Goal: Transaction & Acquisition: Purchase product/service

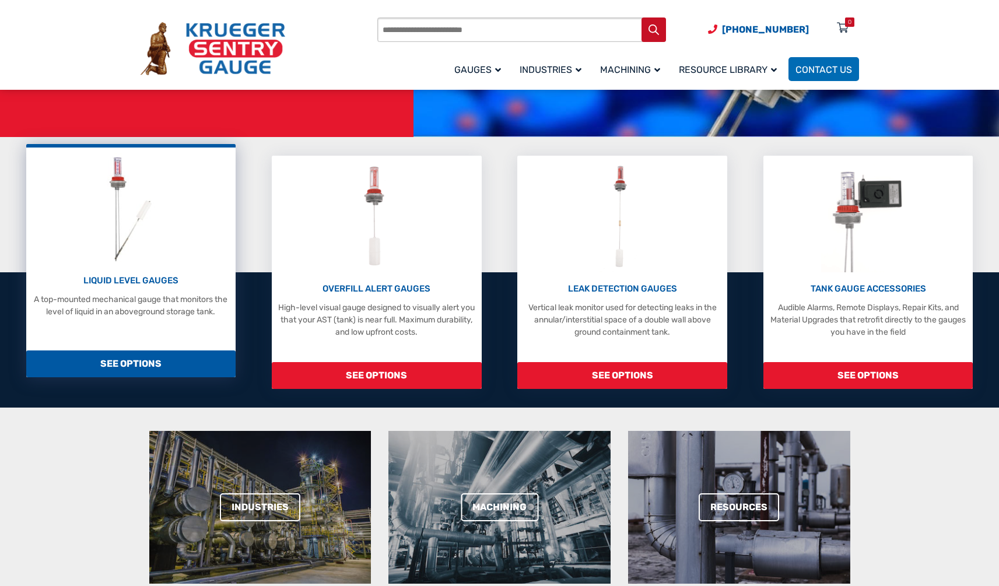
click at [124, 359] on span "SEE OPTIONS" at bounding box center [131, 363] width 210 height 27
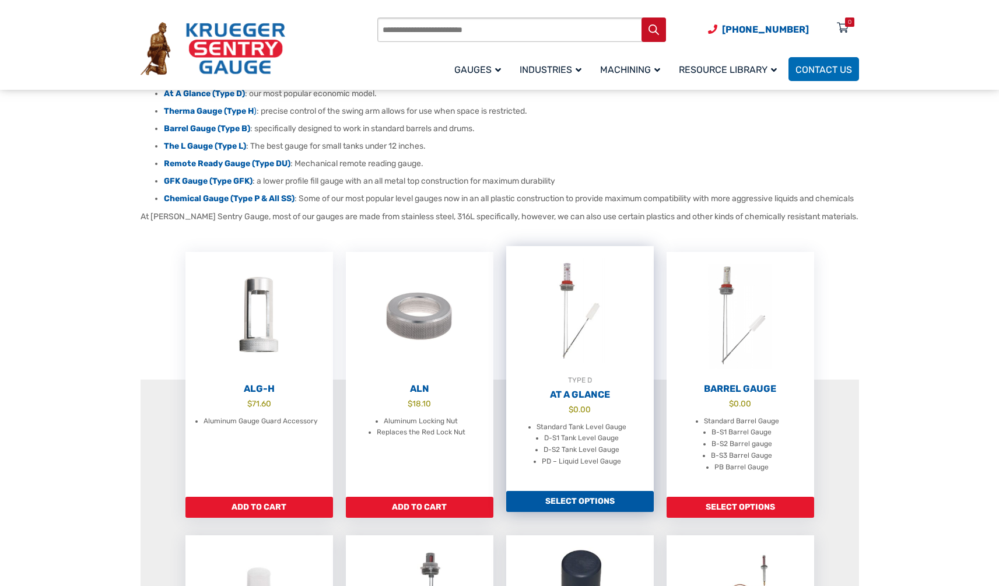
scroll to position [195, 0]
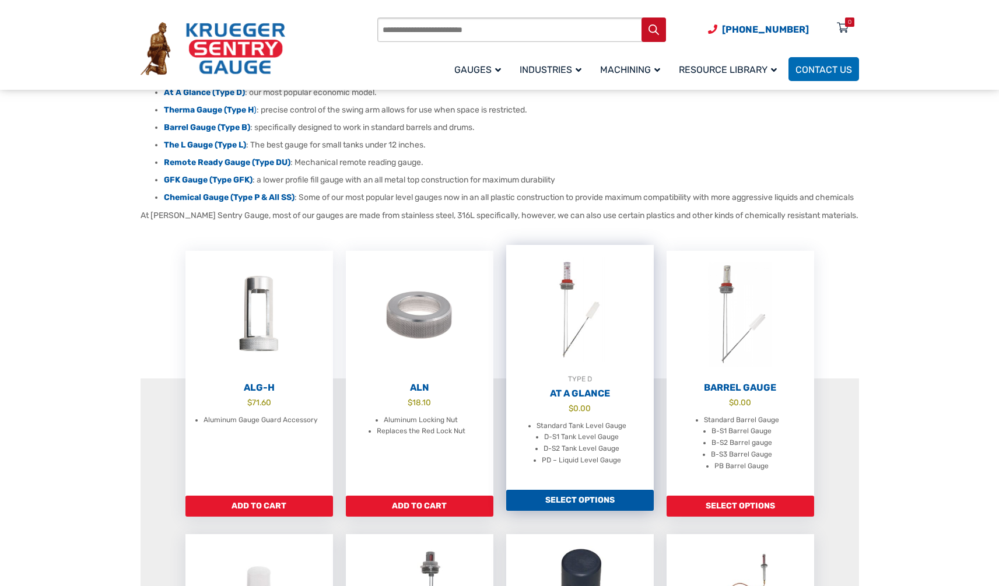
click at [575, 432] on li "Standard Tank Level Gauge" at bounding box center [581, 426] width 90 height 12
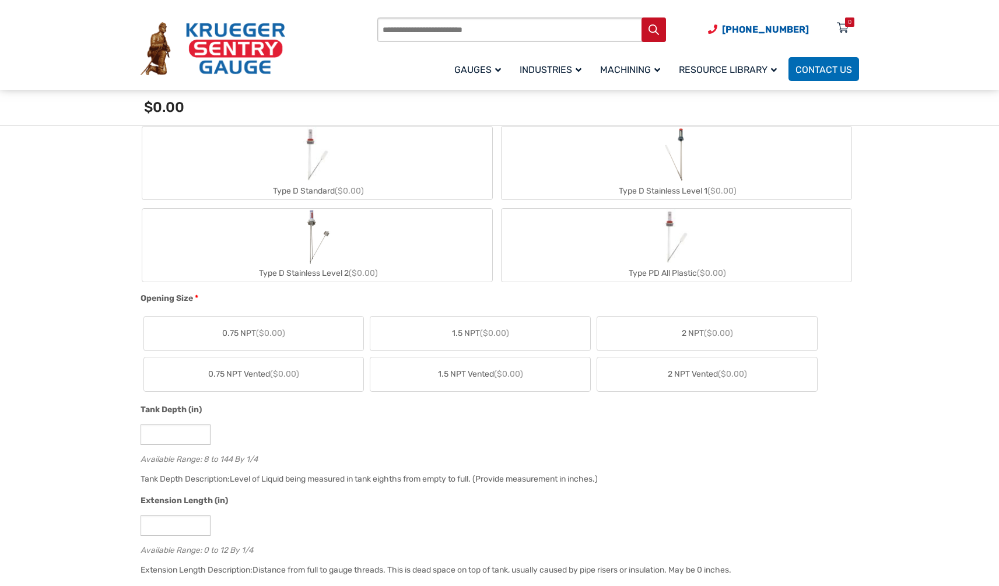
scroll to position [535, 0]
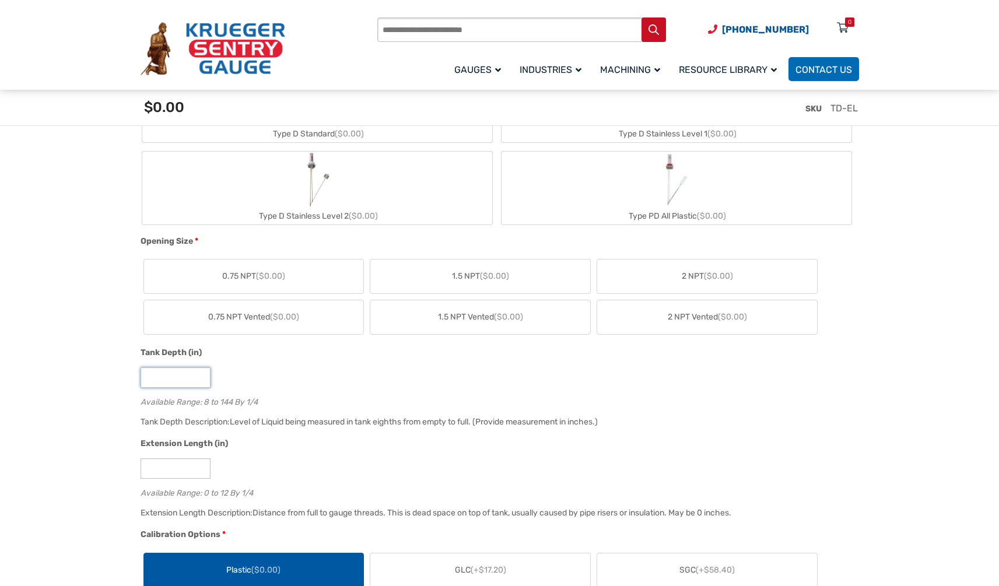
click at [203, 384] on input "*" at bounding box center [176, 377] width 70 height 20
click at [202, 381] on input "*" at bounding box center [176, 377] width 70 height 20
click at [200, 376] on input "*" at bounding box center [176, 377] width 70 height 20
type input "***"
click at [200, 376] on input "***" at bounding box center [176, 377] width 70 height 20
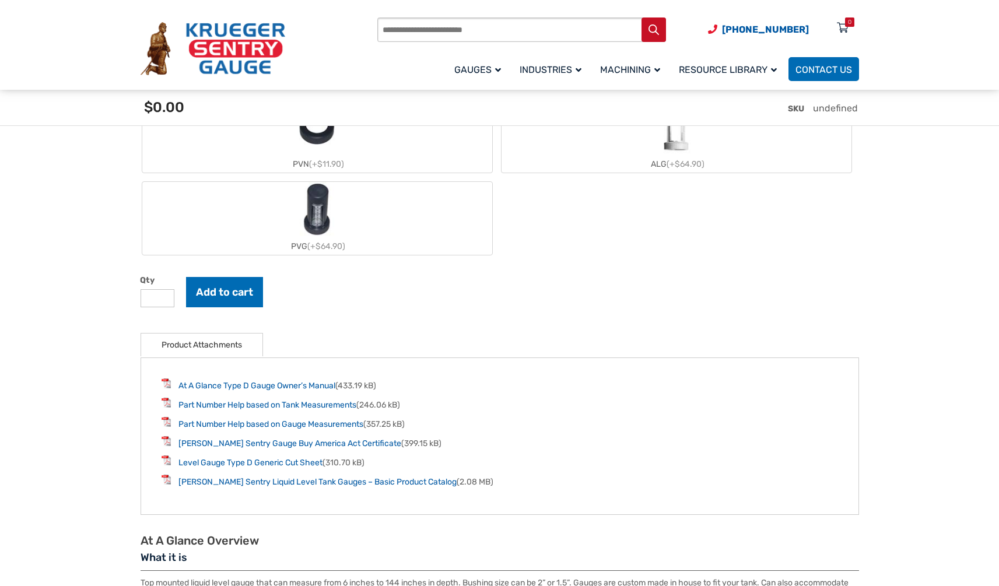
scroll to position [1391, 0]
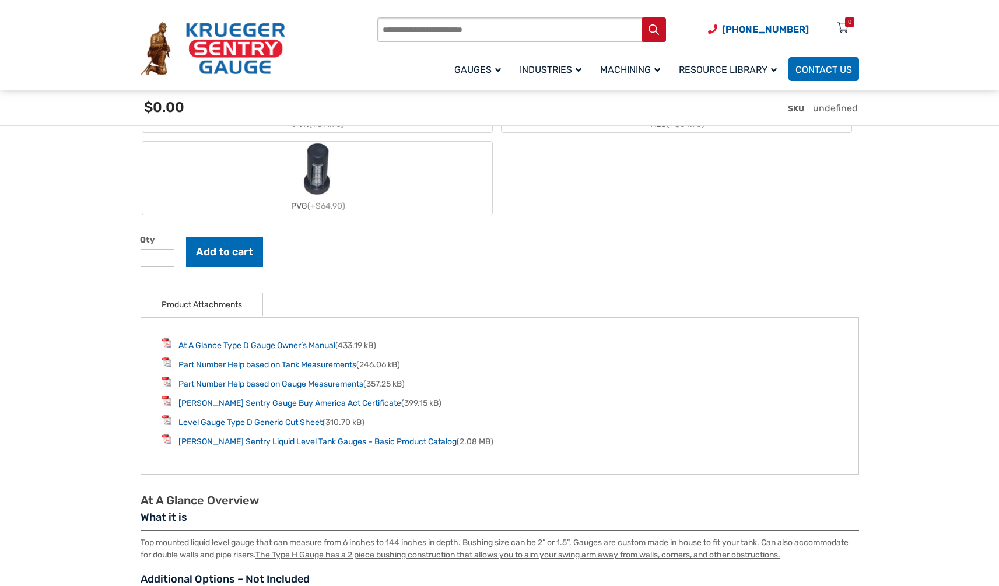
click at [327, 192] on img "PVG" at bounding box center [317, 170] width 35 height 56
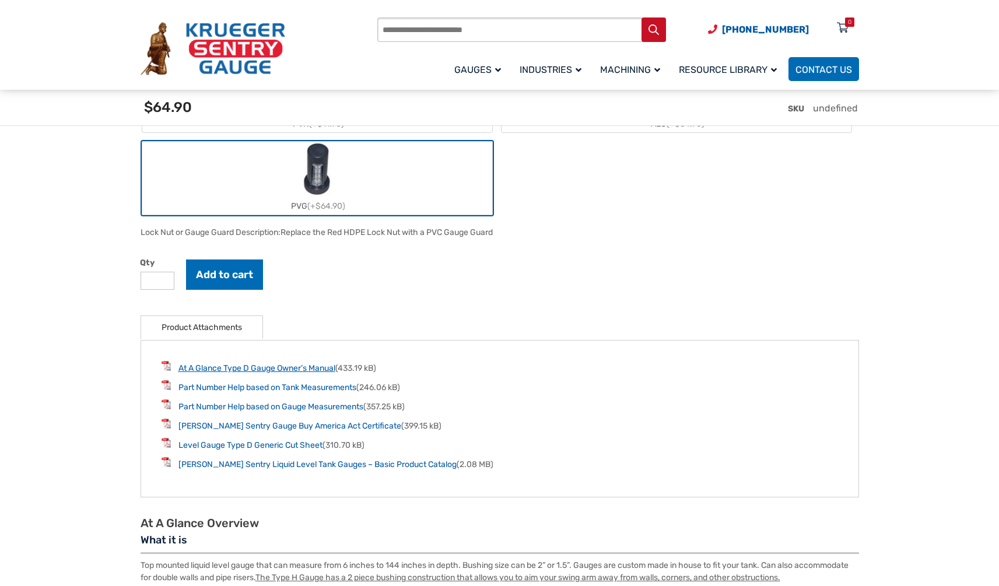
click at [322, 368] on link "At A Glance Type D Gauge Owner’s Manual" at bounding box center [256, 368] width 157 height 10
